Goal: Information Seeking & Learning: Learn about a topic

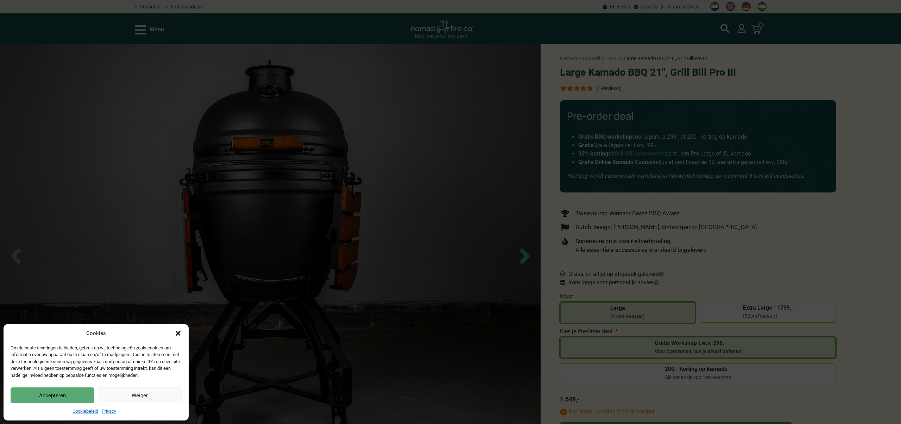
click at [454, 34] on div "Cookies Om de beste ervaringen te bieden, gebruiken wij technologieën zoals coo…" at bounding box center [450, 212] width 901 height 424
click at [48, 397] on button "Accepteren" at bounding box center [53, 396] width 84 height 16
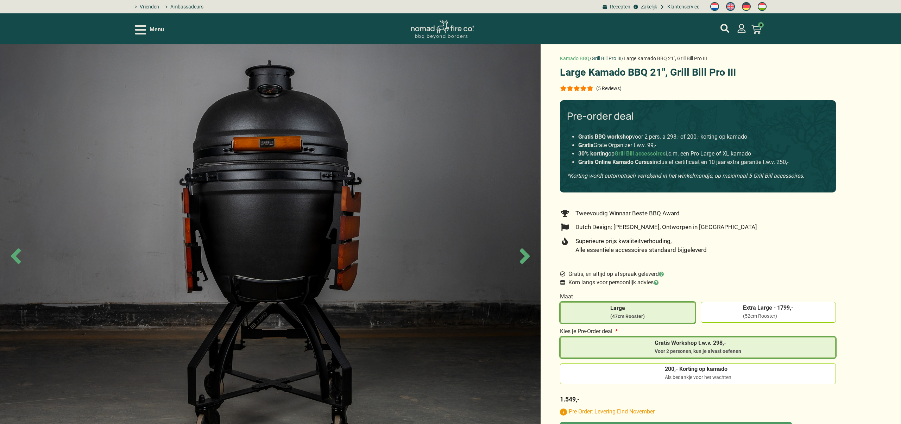
click at [602, 61] on link "Grill Bill Pro III" at bounding box center [607, 59] width 30 height 6
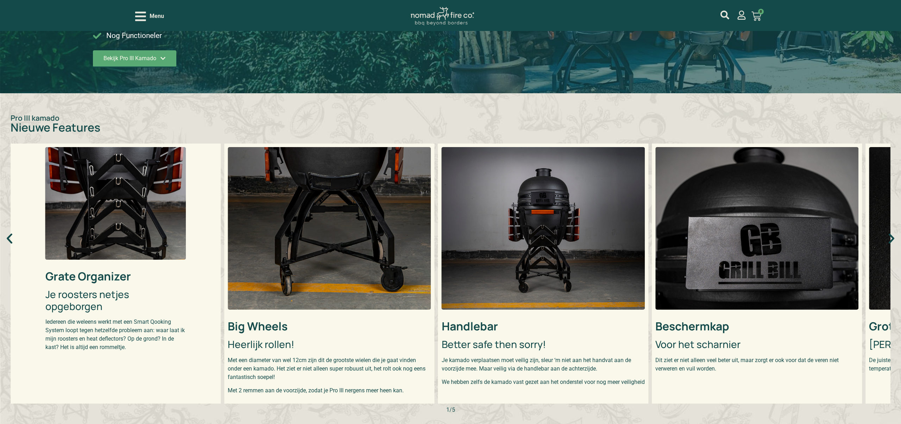
scroll to position [162, 0]
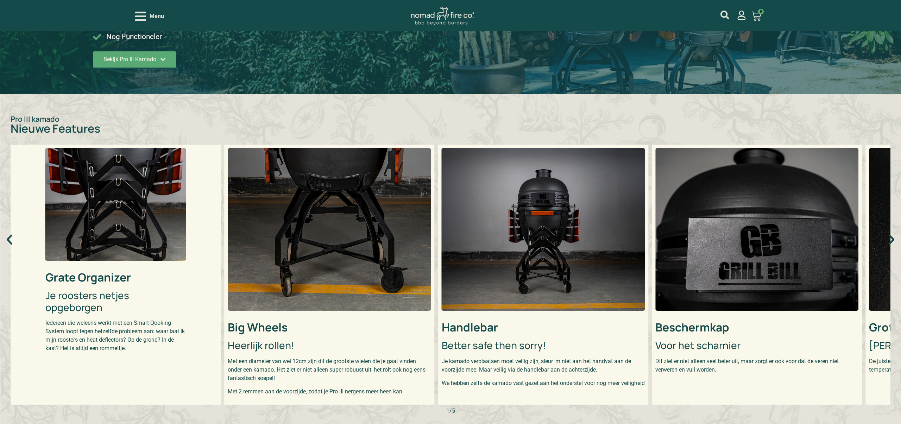
drag, startPoint x: 52, startPoint y: 127, endPoint x: 36, endPoint y: 123, distance: 16.7
click at [52, 127] on h2 "Nieuwe Features" at bounding box center [451, 128] width 880 height 11
click at [87, 204] on img "1 / 5" at bounding box center [115, 204] width 141 height 113
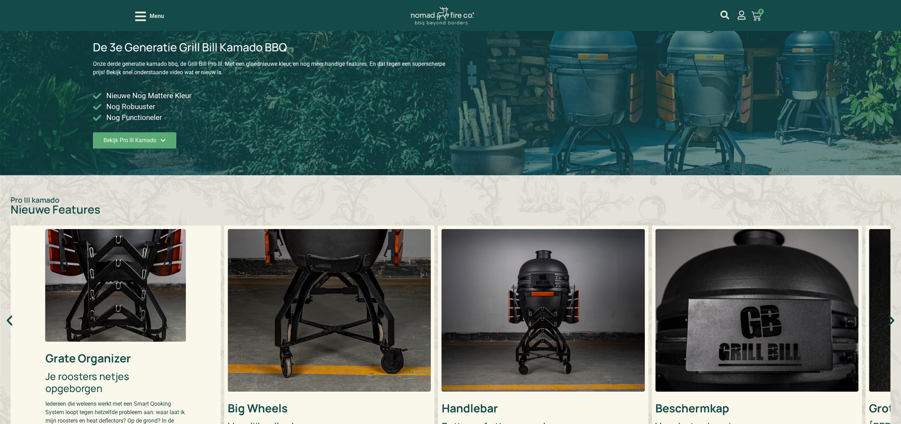
scroll to position [0, 0]
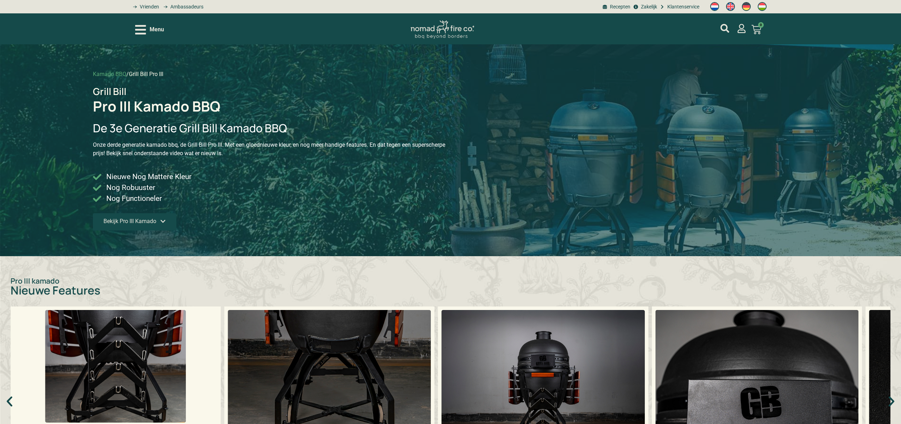
click at [153, 225] on link "Bekijk Pro III Kamado" at bounding box center [134, 221] width 83 height 17
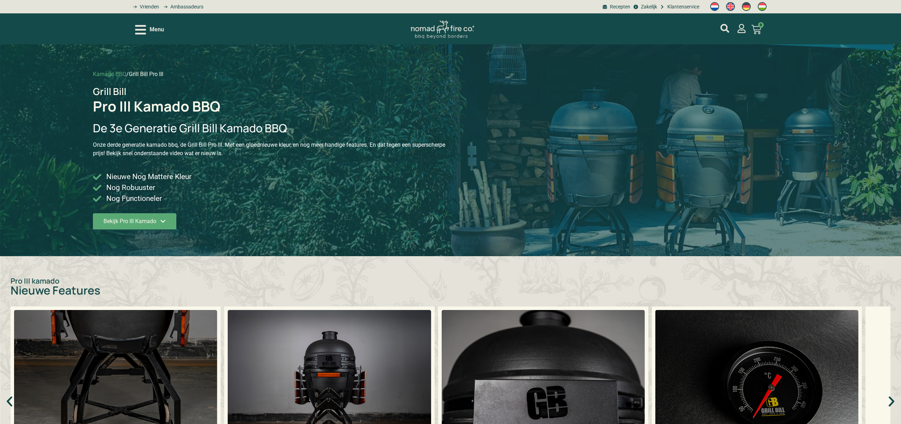
scroll to position [1, 0]
